Goal: Check status: Check status

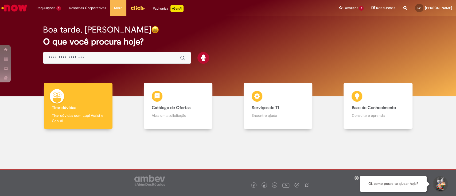
click at [267, 48] on div "Boa tarde, [PERSON_NAME] O que você procura hoje?" at bounding box center [228, 44] width 389 height 45
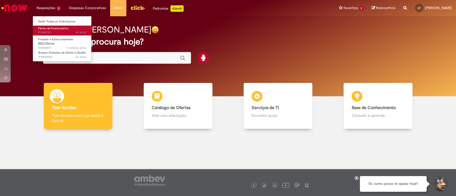
drag, startPoint x: 48, startPoint y: 29, endPoint x: 51, endPoint y: 27, distance: 3.5
click at [48, 29] on span "Férias de Funcionários" at bounding box center [53, 28] width 30 height 4
click at [59, 35] on link "Férias de Funcionários 4h atrás 4 horas atrás R13457011" at bounding box center [62, 31] width 59 height 10
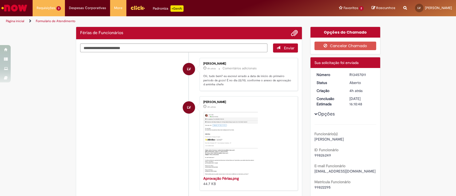
click at [160, 82] on li "LV [PERSON_NAME] 4h atrás 4 horas atrás Comentários adicionais Oii, tudo bem? e…" at bounding box center [189, 74] width 218 height 33
